Goal: Transaction & Acquisition: Download file/media

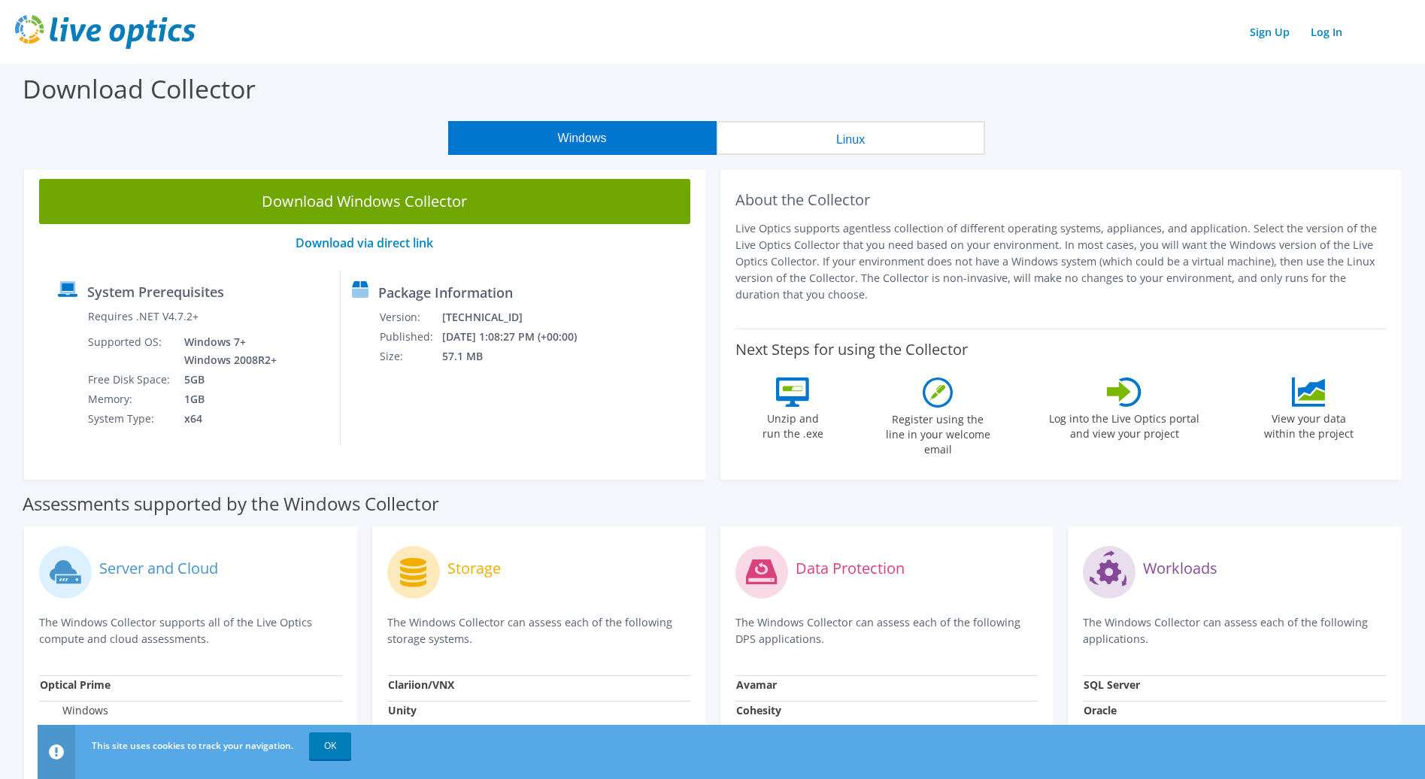
click at [311, 105] on div "Download Collector" at bounding box center [713, 92] width 1410 height 57
click at [508, 414] on div "Package Information Version: 26.3.10.223 Published: 10/6/2025 1:08:27 PM (+00:0…" at bounding box center [461, 357] width 241 height 175
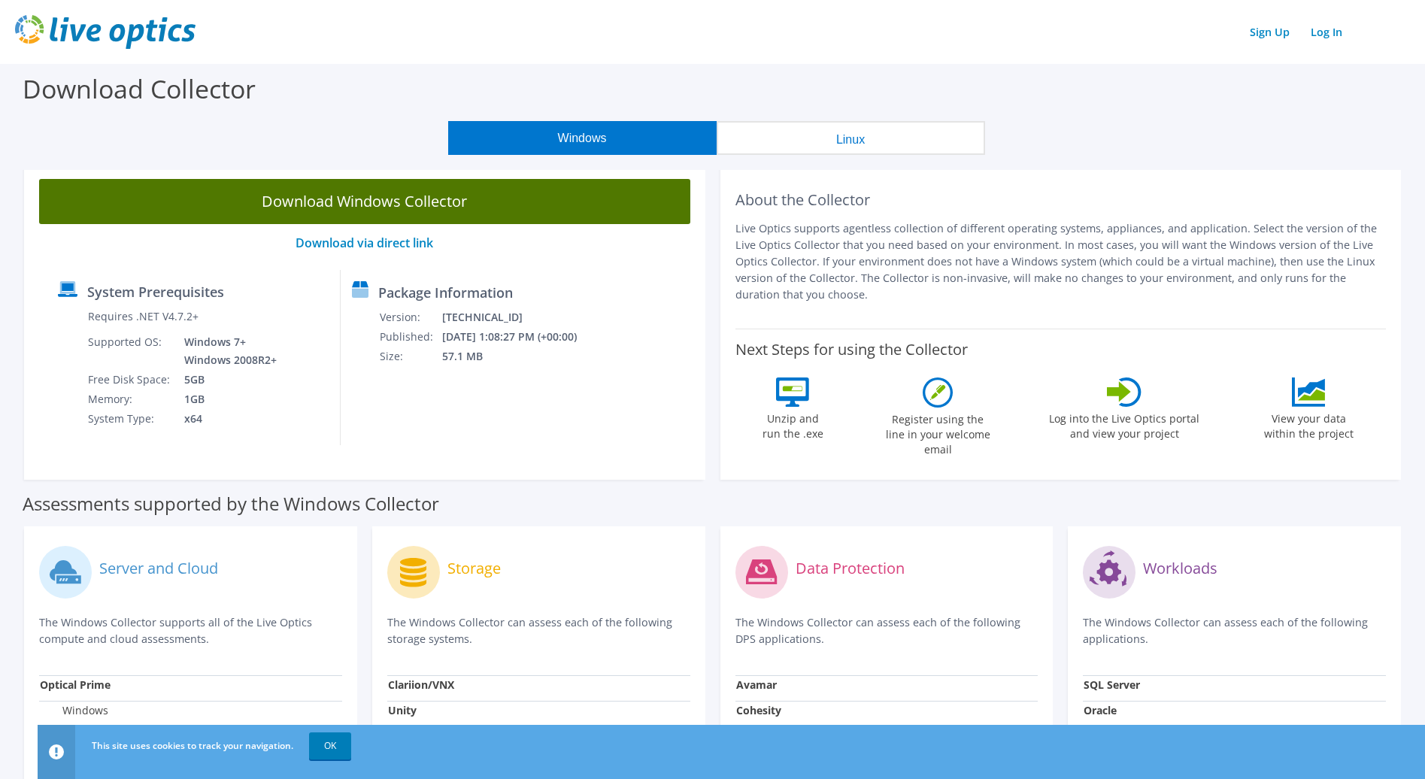
click at [372, 202] on link "Download Windows Collector" at bounding box center [364, 201] width 651 height 45
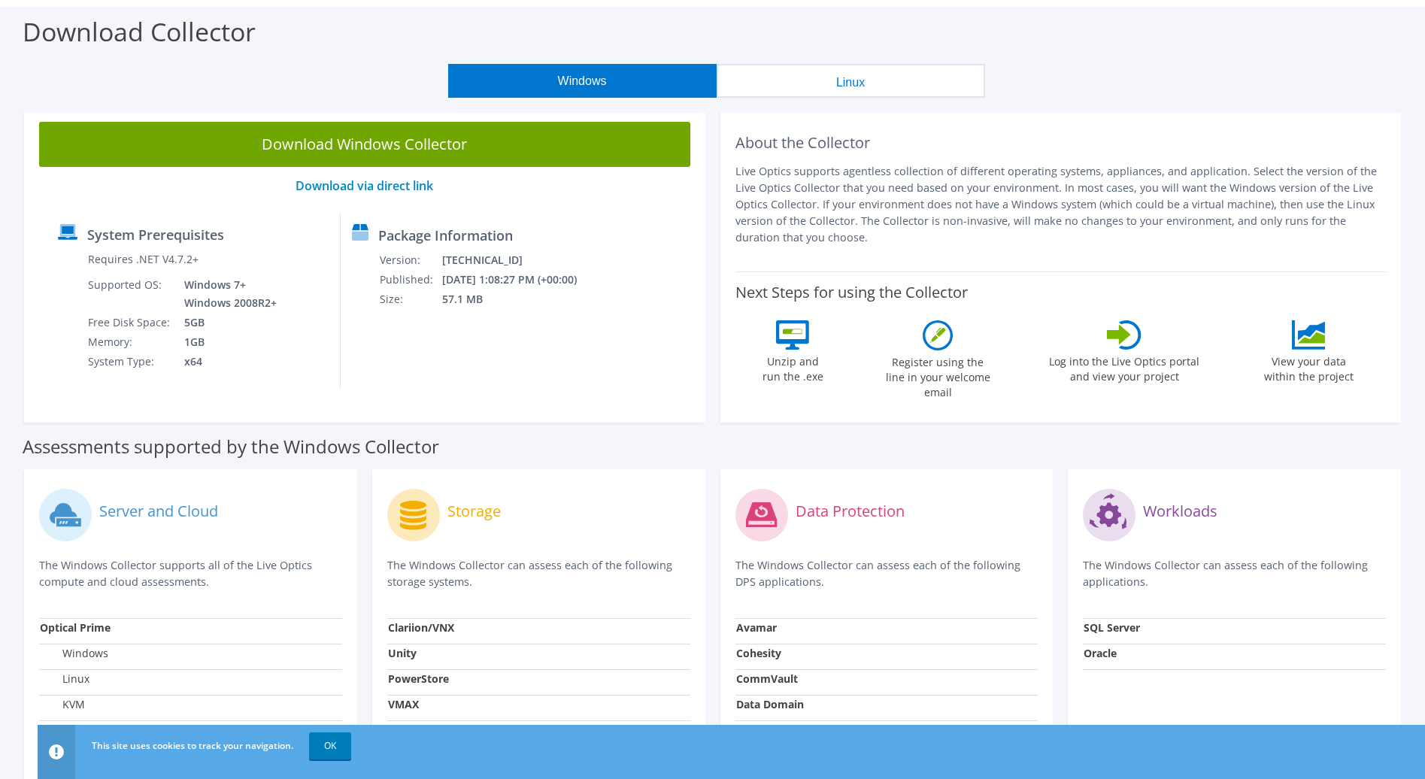
scroll to position [75, 0]
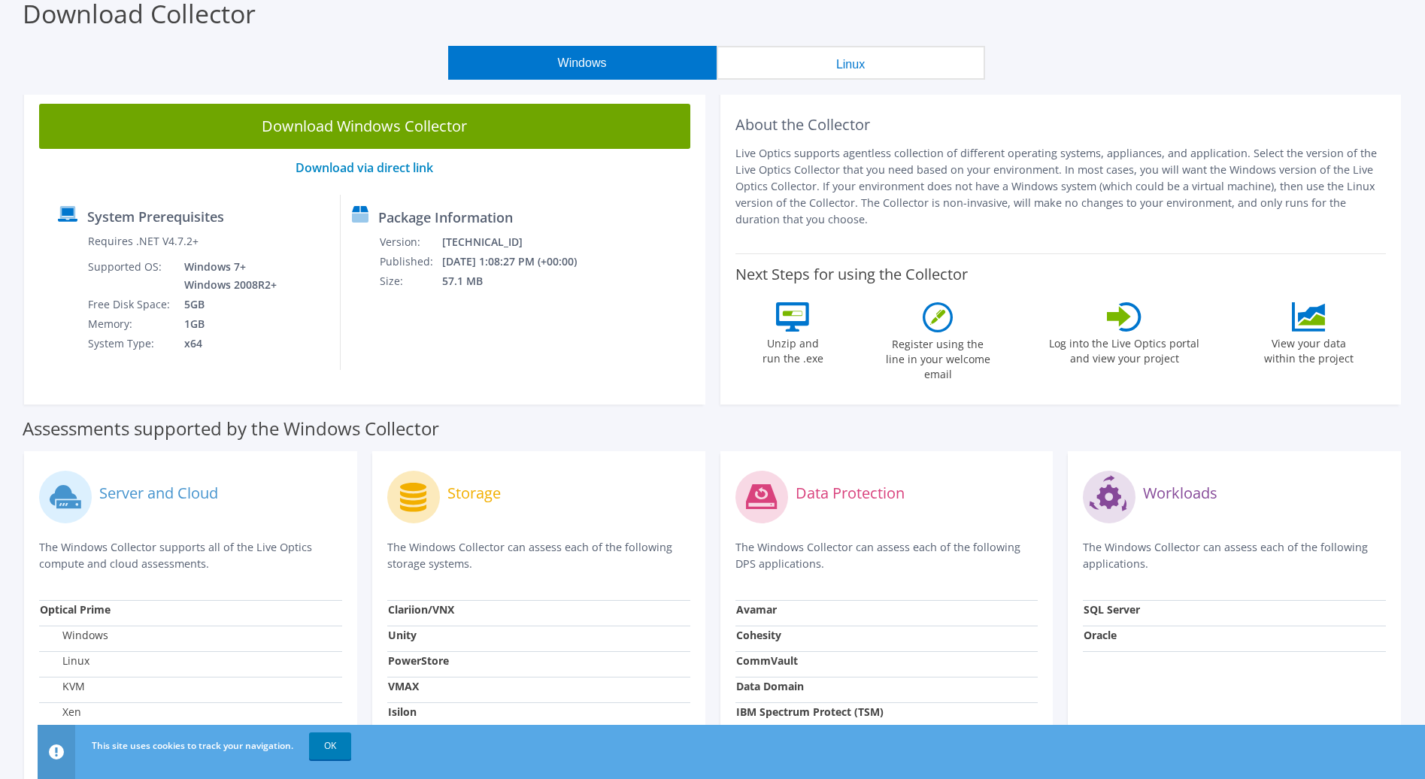
click at [341, 421] on label "Assessments supported by the Windows Collector" at bounding box center [231, 428] width 417 height 15
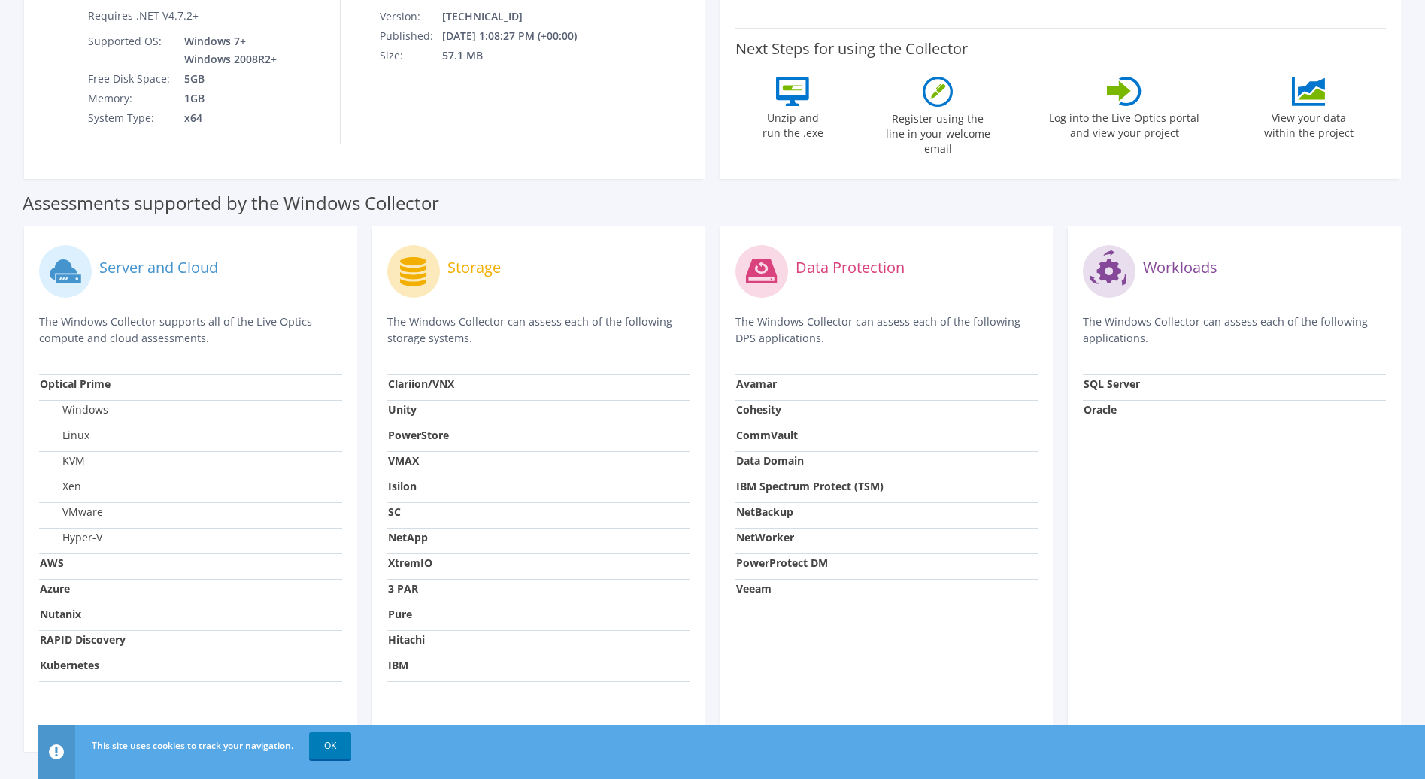
scroll to position [338, 0]
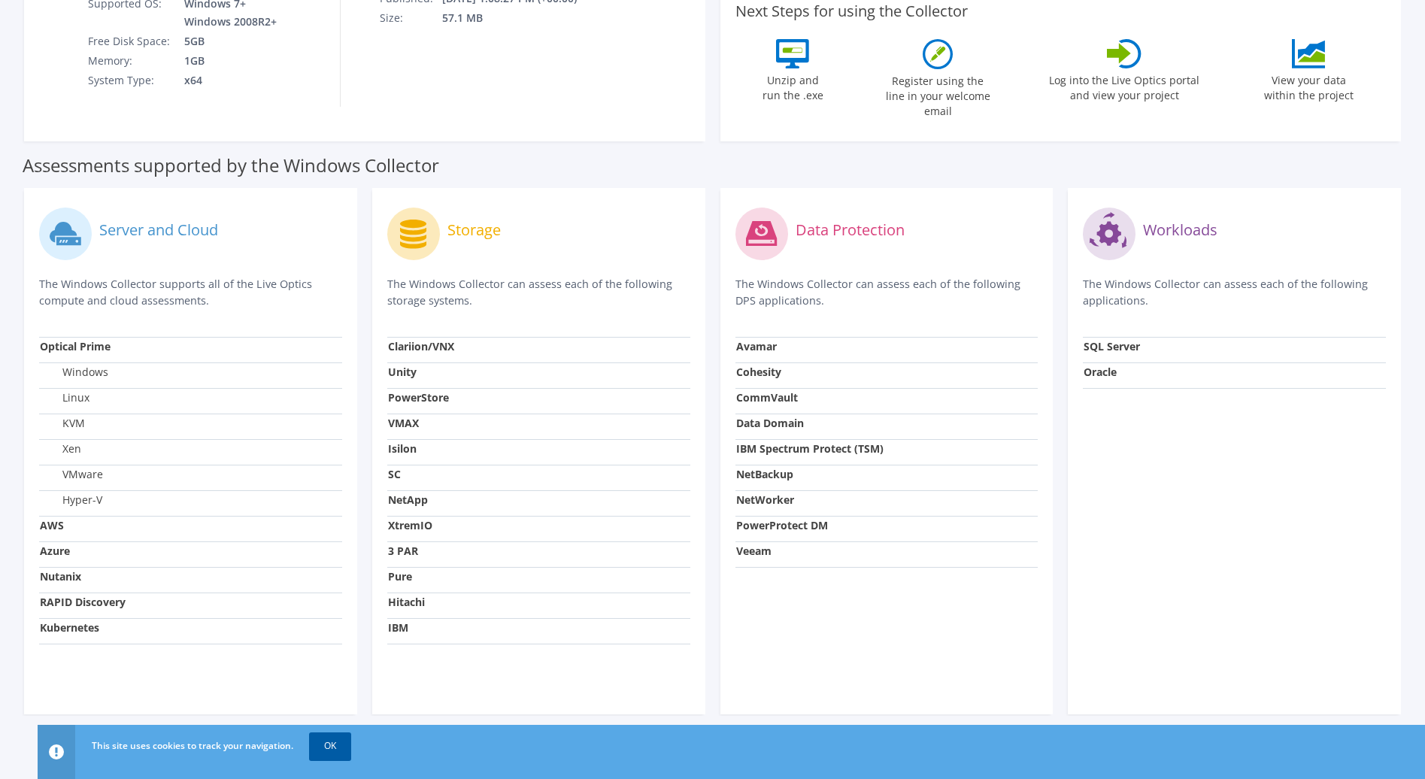
click at [340, 749] on link "OK" at bounding box center [330, 746] width 42 height 27
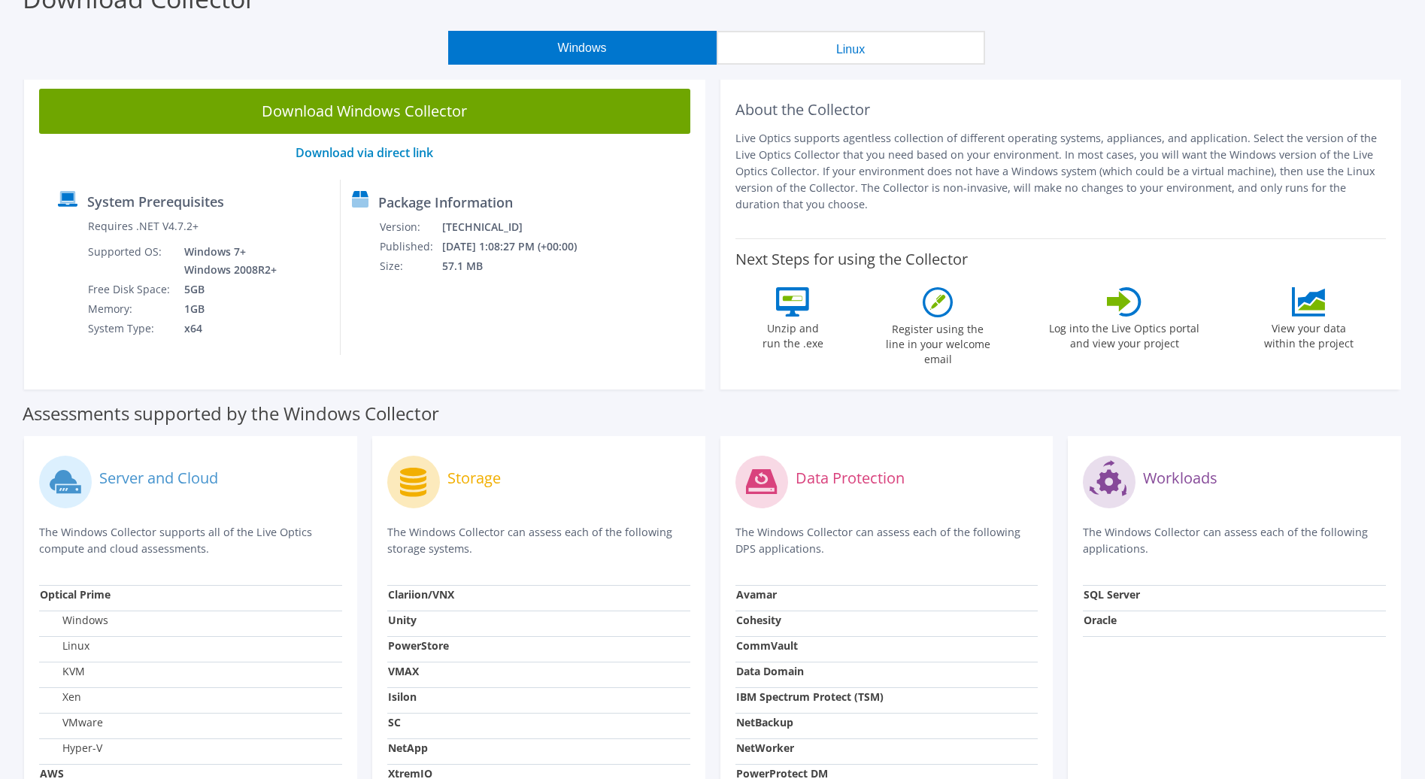
scroll to position [0, 0]
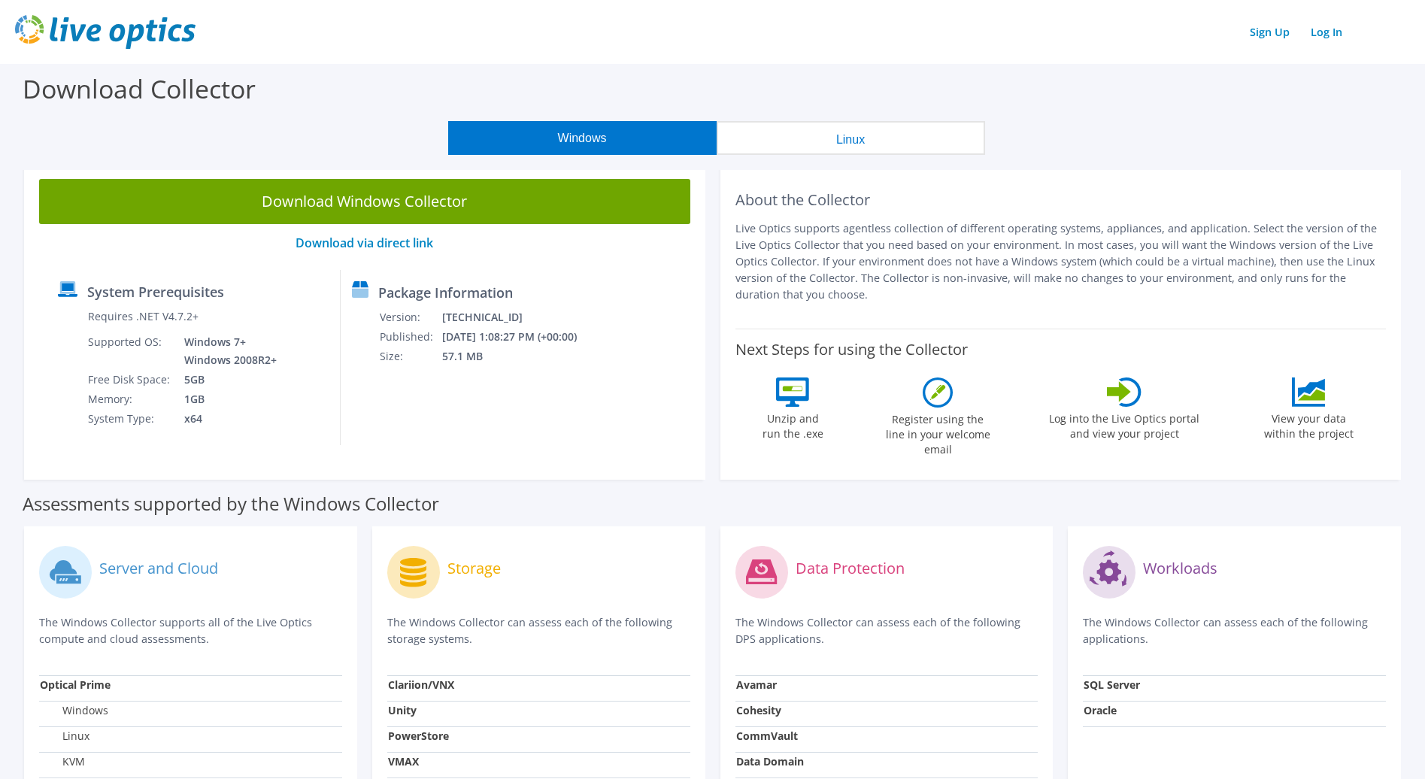
click at [1266, 104] on div "Download Collector" at bounding box center [713, 92] width 1410 height 57
click at [203, 91] on label "Download Collector" at bounding box center [139, 88] width 233 height 35
click at [1248, 68] on div "Download Collector" at bounding box center [713, 92] width 1410 height 57
click at [994, 490] on div "Assessments supported by the Windows Collector" at bounding box center [713, 500] width 1380 height 38
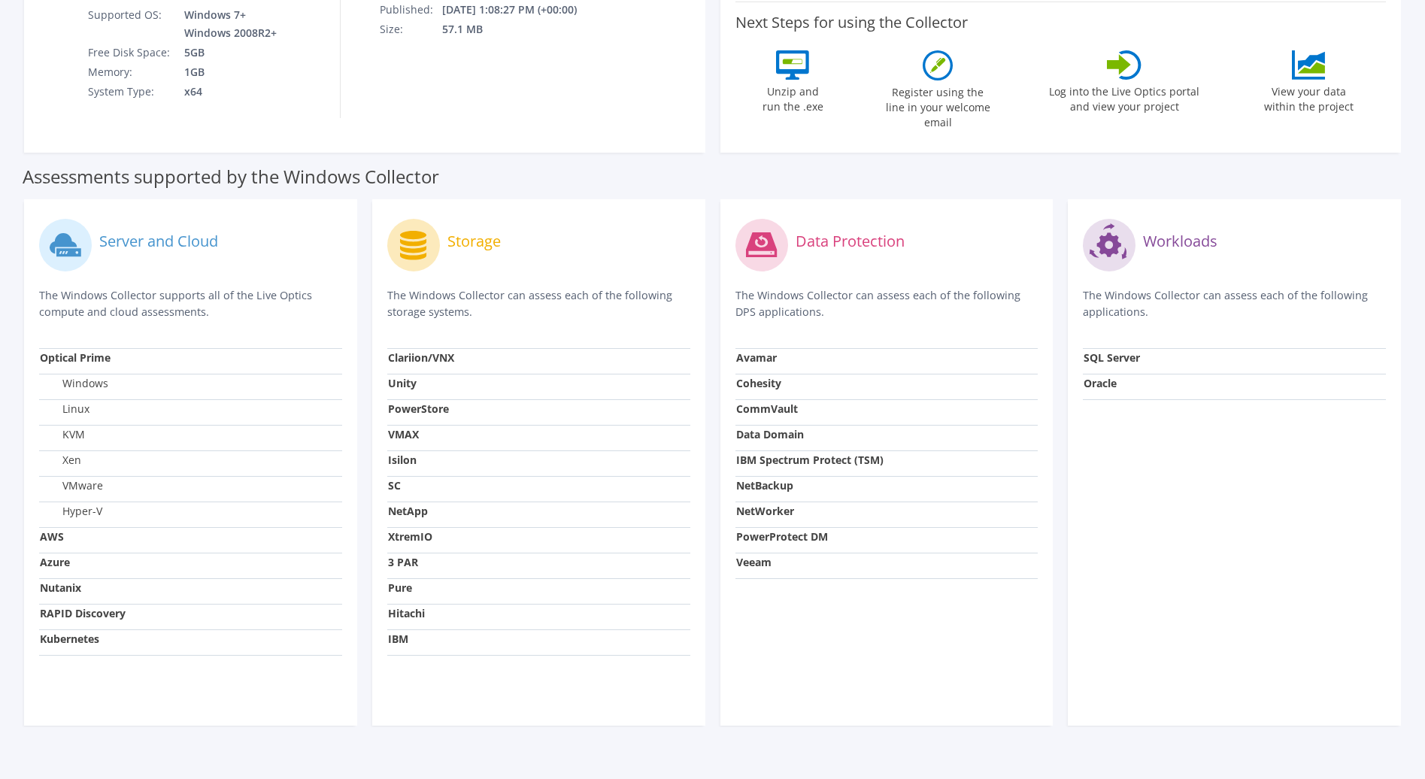
scroll to position [338, 0]
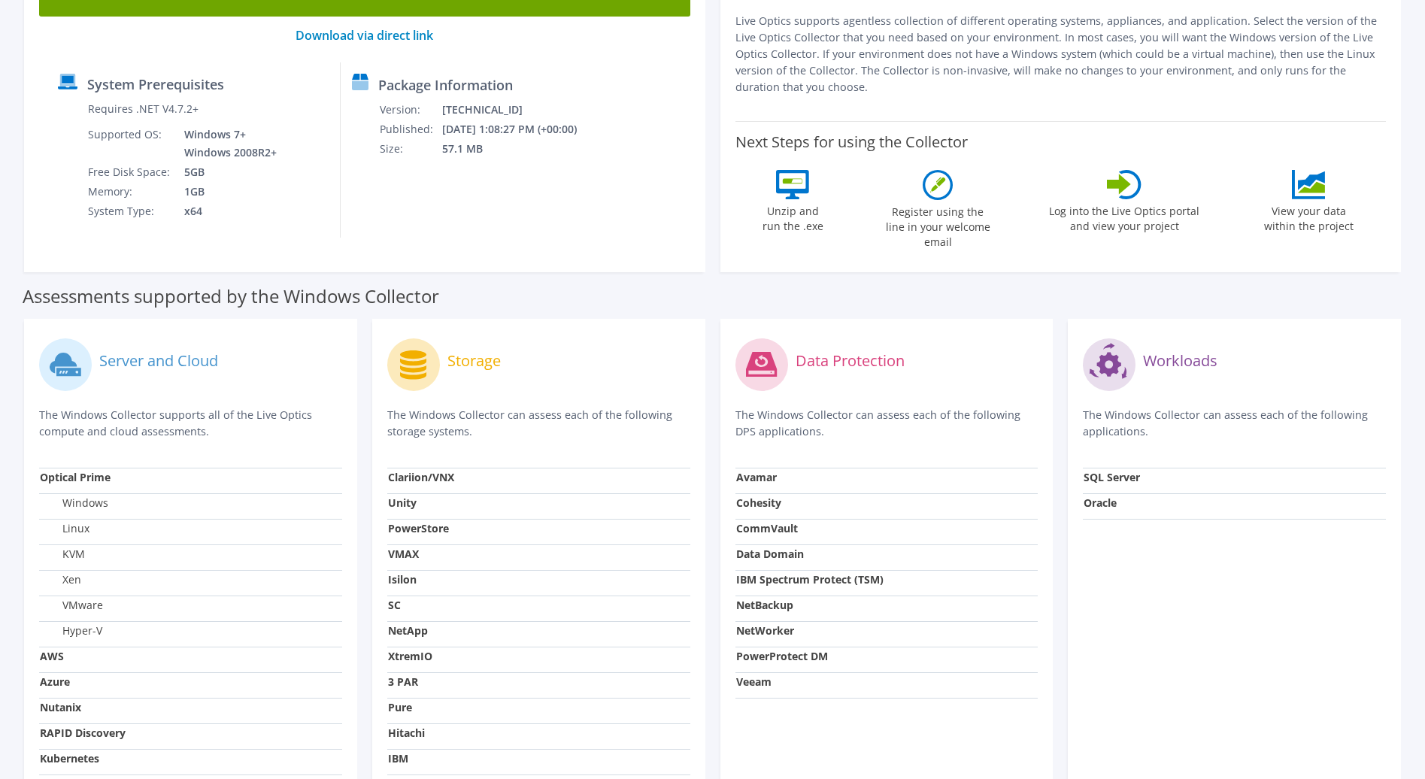
scroll to position [338, 0]
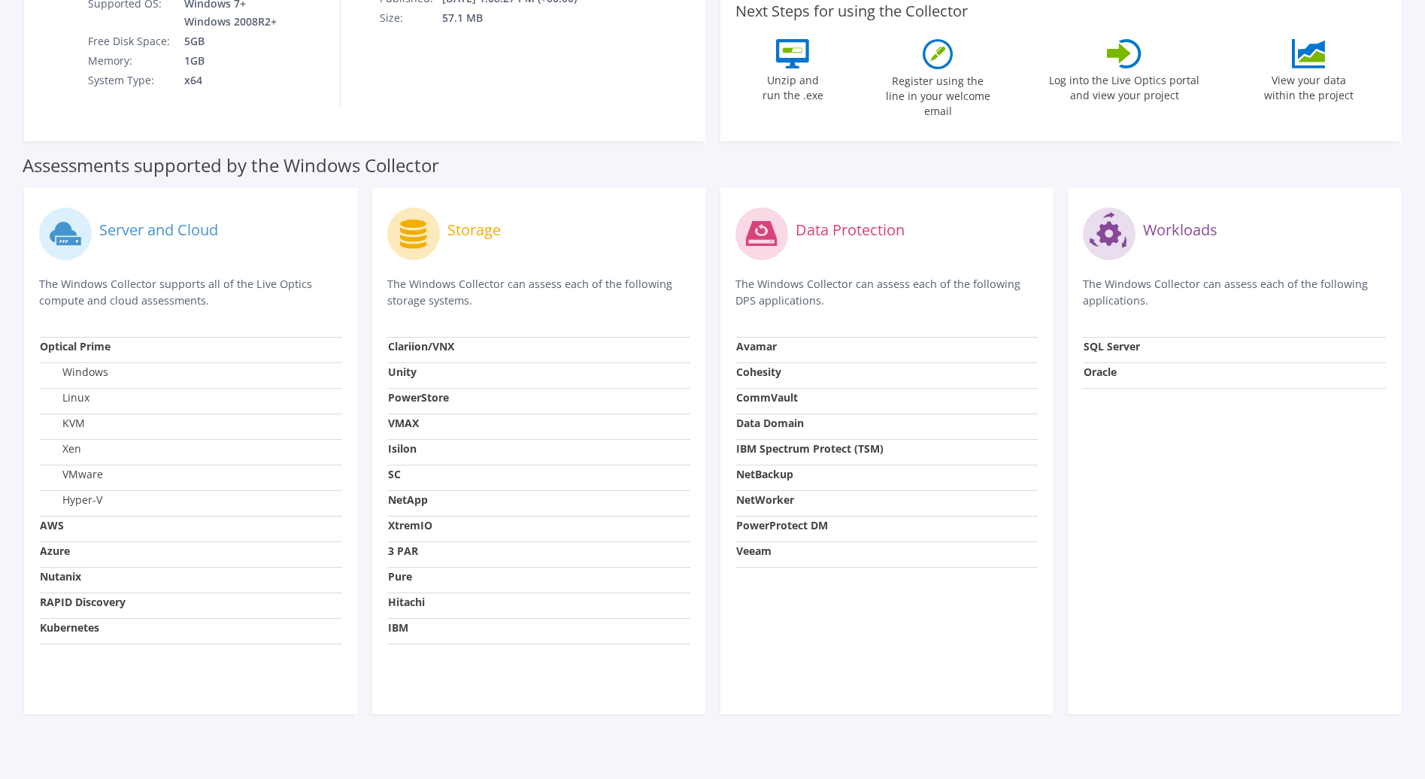
click at [475, 702] on div "Server and Cloud The Windows Collector supports all of the Live Optics compute …" at bounding box center [713, 452] width 1392 height 542
click at [505, 705] on section "Download Collector Windows Linux Download Windows Collector Download via direct…" at bounding box center [712, 258] width 1425 height 1066
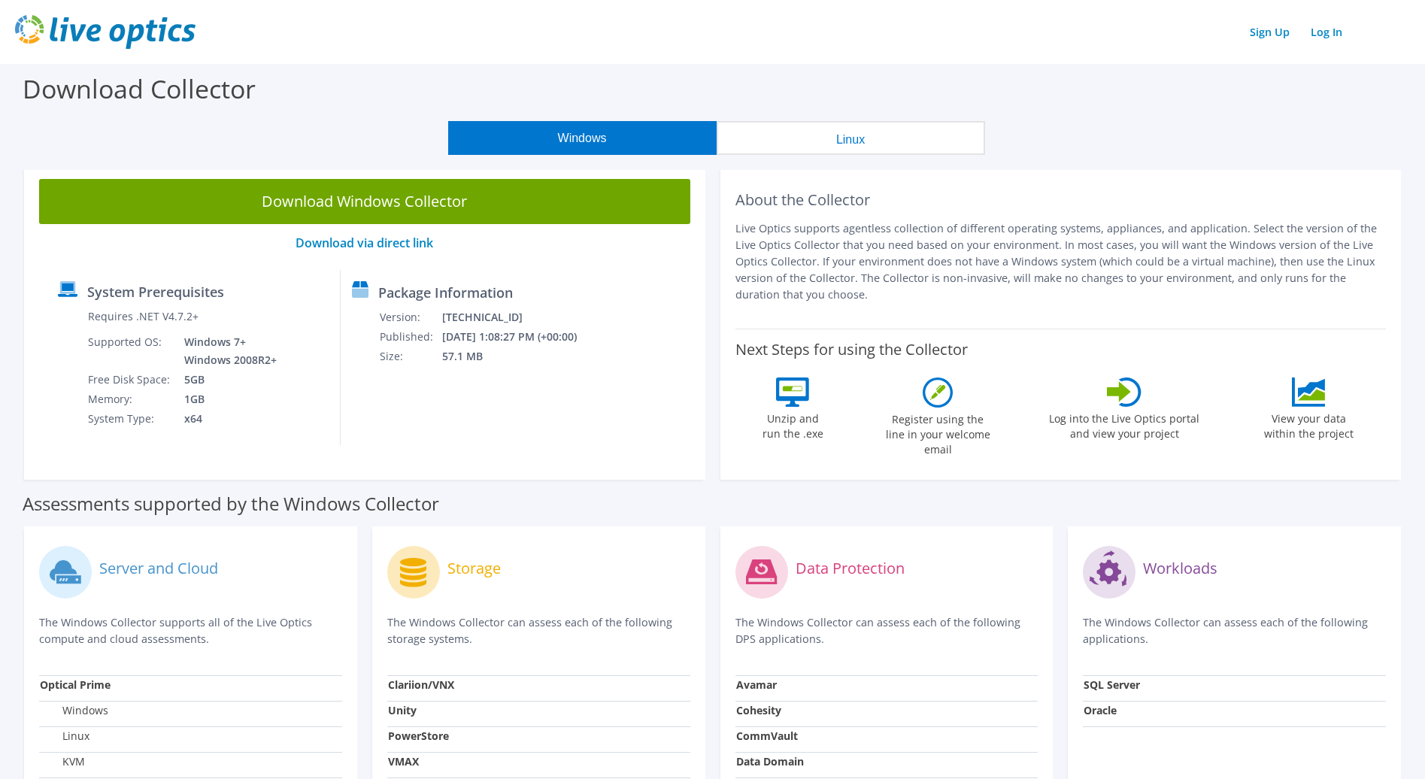
click at [1179, 561] on label "Workloads" at bounding box center [1180, 568] width 74 height 15
drag, startPoint x: 1221, startPoint y: 626, endPoint x: 969, endPoint y: 564, distance: 259.6
click at [969, 564] on div "Server and Cloud The Windows Collector supports all of the Live Optics compute …" at bounding box center [713, 790] width 1392 height 542
drag, startPoint x: 969, startPoint y: 564, endPoint x: 982, endPoint y: 630, distance: 67.6
click at [1179, 660] on div "Workloads The Windows Collector can assess each of the following applications." at bounding box center [1234, 609] width 303 height 134
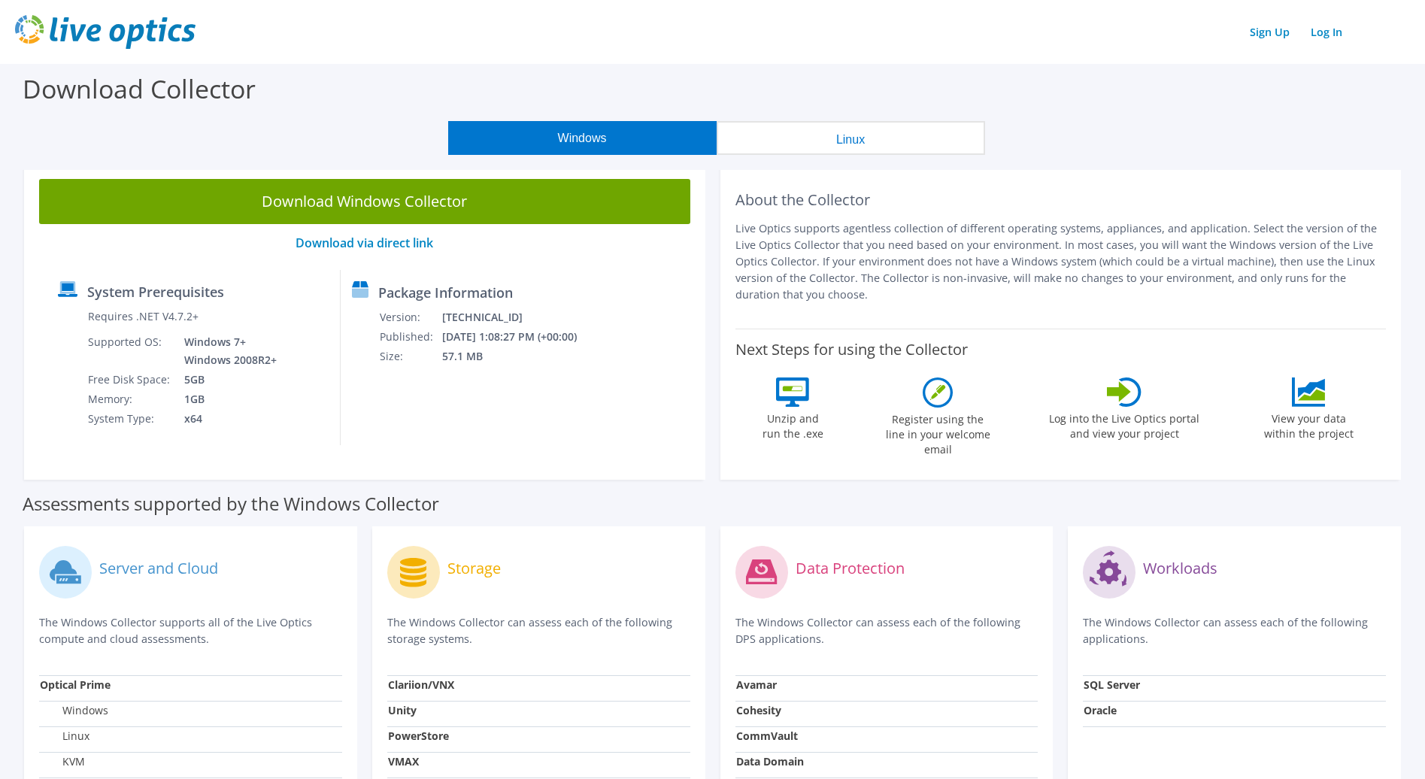
scroll to position [338, 0]
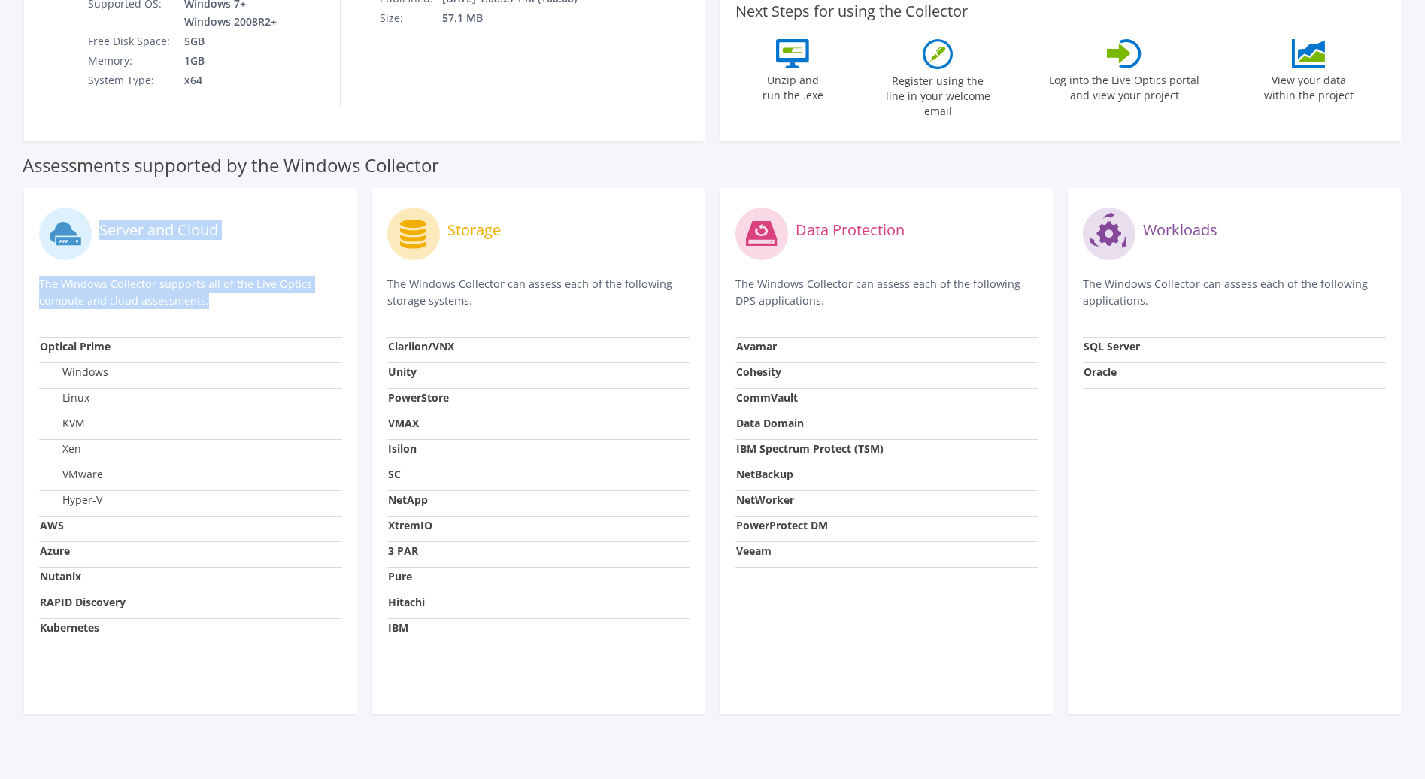
drag, startPoint x: 47, startPoint y: 213, endPoint x: 280, endPoint y: 302, distance: 249.5
click at [280, 302] on div "Server and Cloud The Windows Collector supports all of the Live Optics compute …" at bounding box center [190, 270] width 303 height 134
drag, startPoint x: 280, startPoint y: 302, endPoint x: 229, endPoint y: 308, distance: 51.5
click at [229, 308] on div "Server and Cloud The Windows Collector supports all of the Live Optics compute …" at bounding box center [190, 270] width 303 height 134
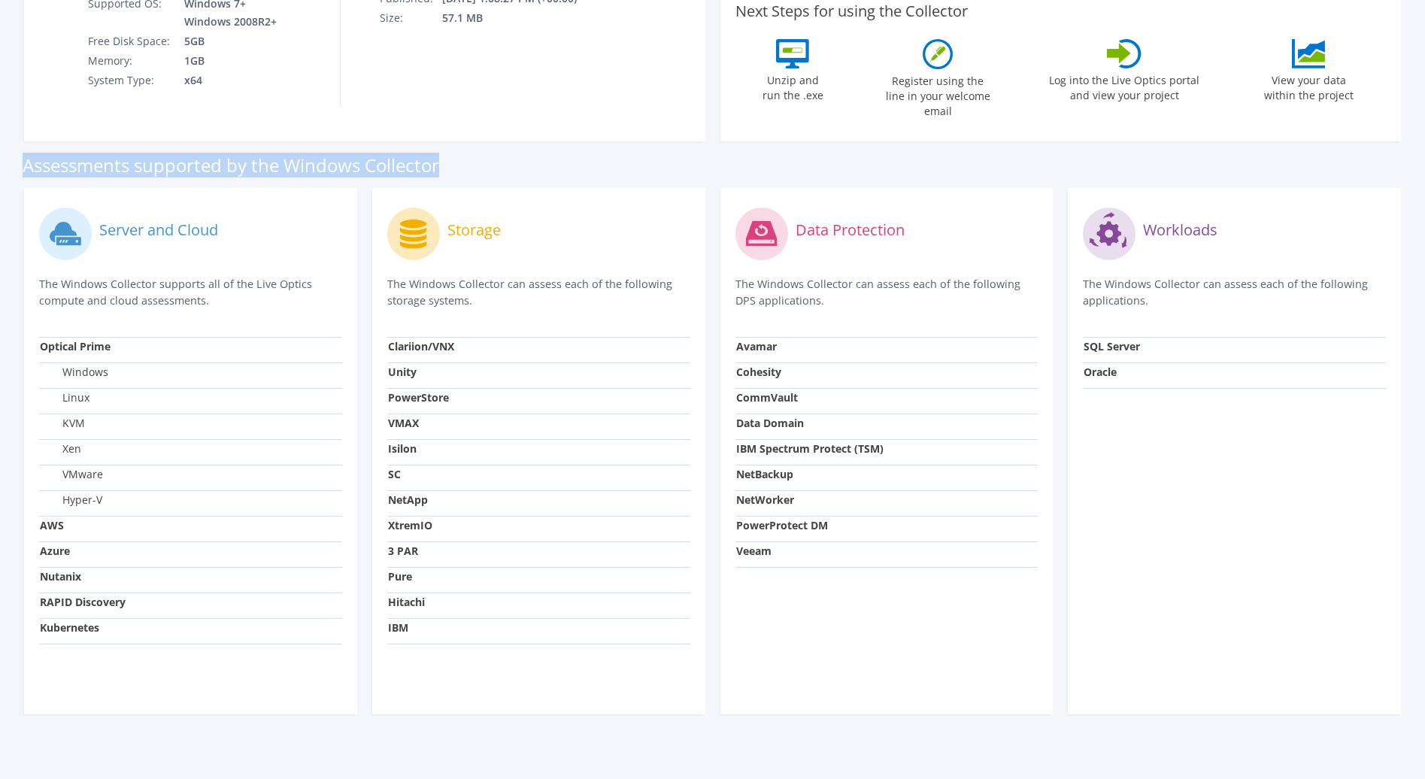
drag, startPoint x: 23, startPoint y: 144, endPoint x: 578, endPoint y: 142, distance: 554.3
click at [578, 143] on div "Assessments supported by the Windows Collector" at bounding box center [713, 162] width 1380 height 38
drag, startPoint x: 578, startPoint y: 142, endPoint x: 647, endPoint y: 431, distance: 297.0
click at [647, 439] on td "Isilon" at bounding box center [538, 452] width 303 height 26
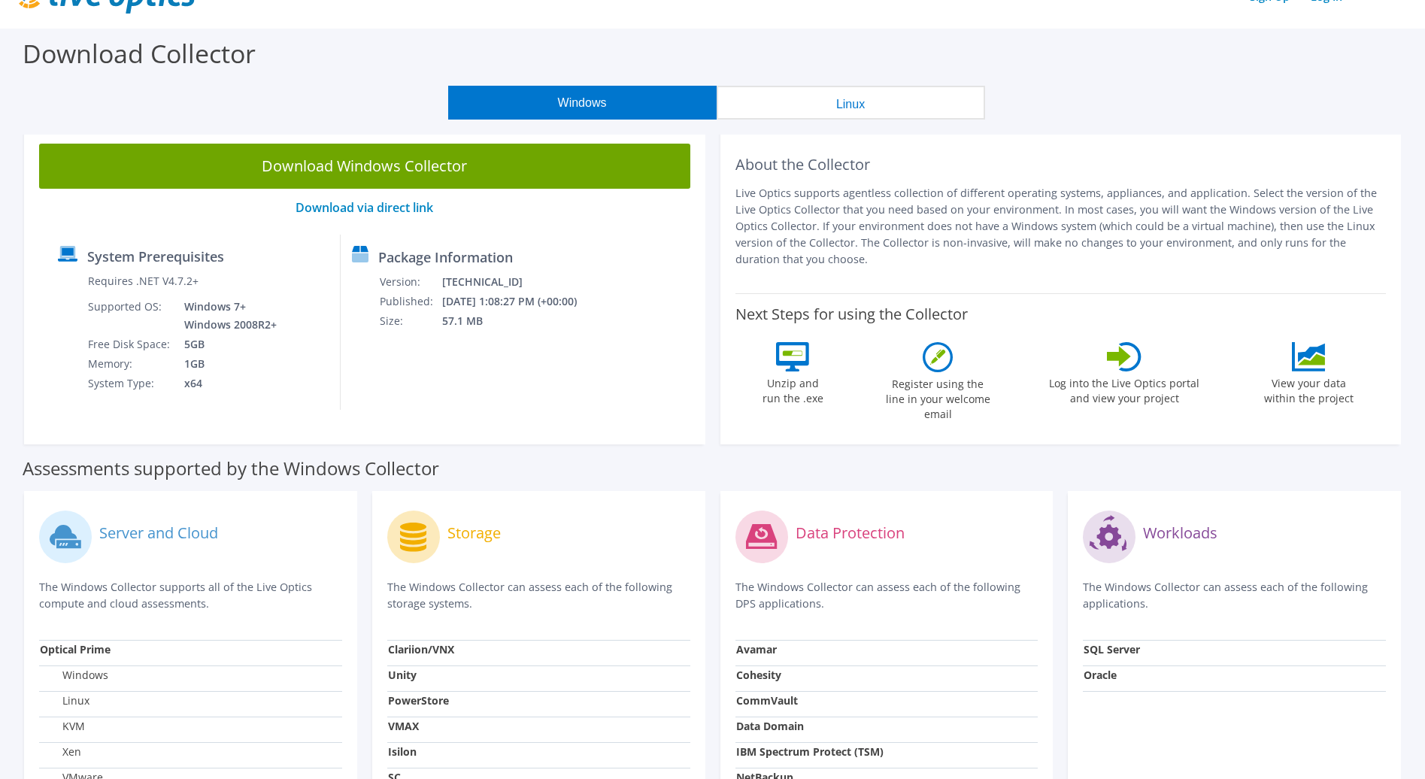
scroll to position [0, 0]
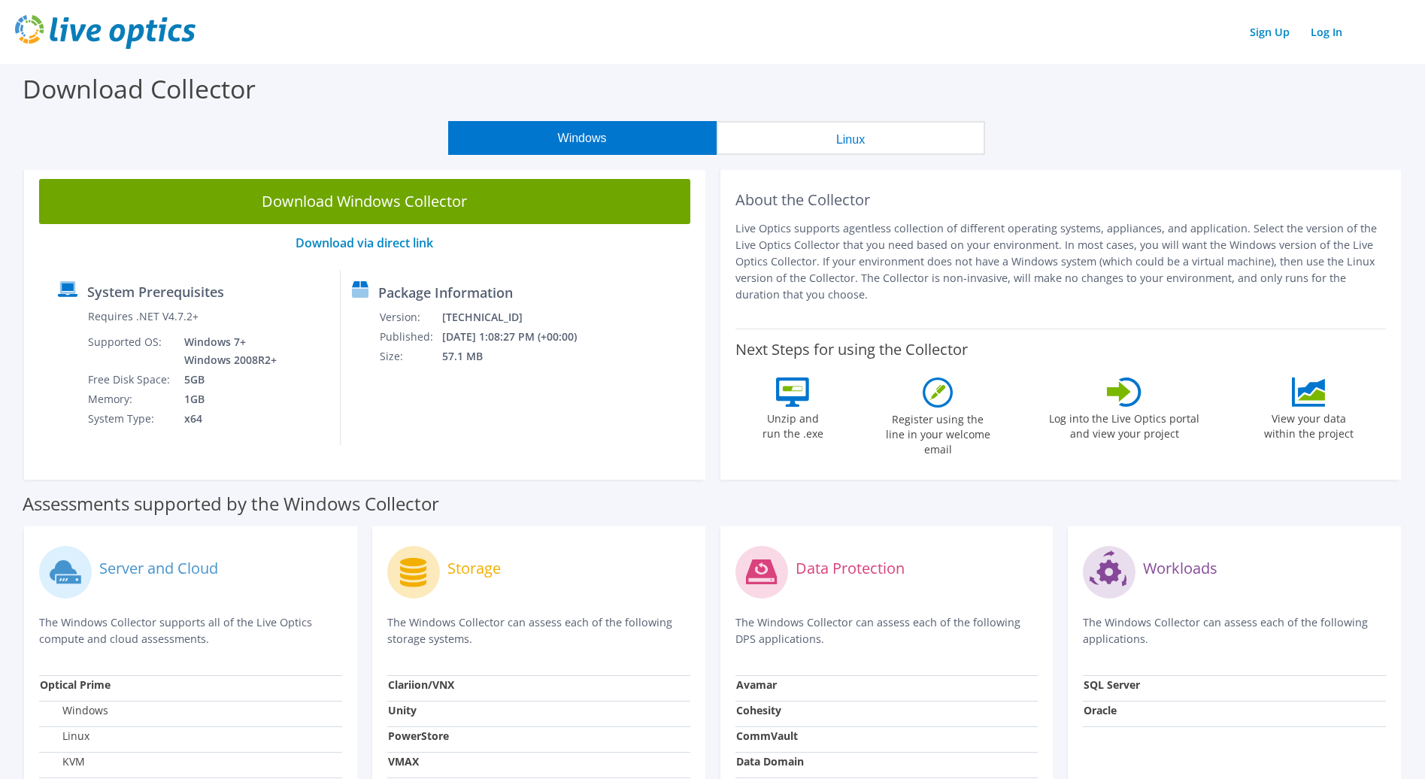
click at [887, 74] on div "Download Collector" at bounding box center [713, 92] width 1410 height 57
